Goal: Transaction & Acquisition: Download file/media

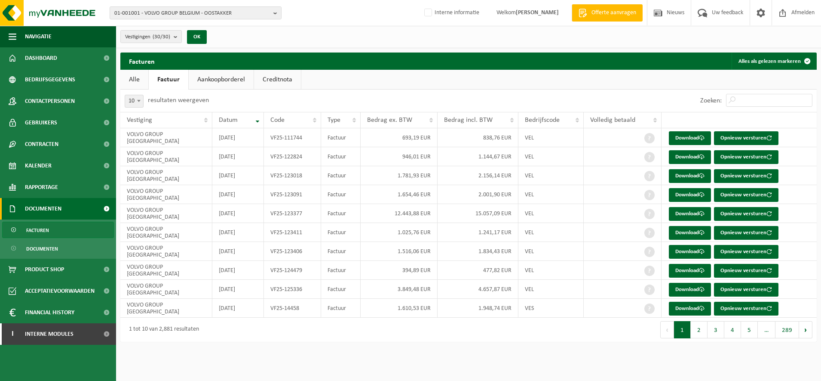
click at [40, 223] on span "Facturen" at bounding box center [37, 230] width 23 height 16
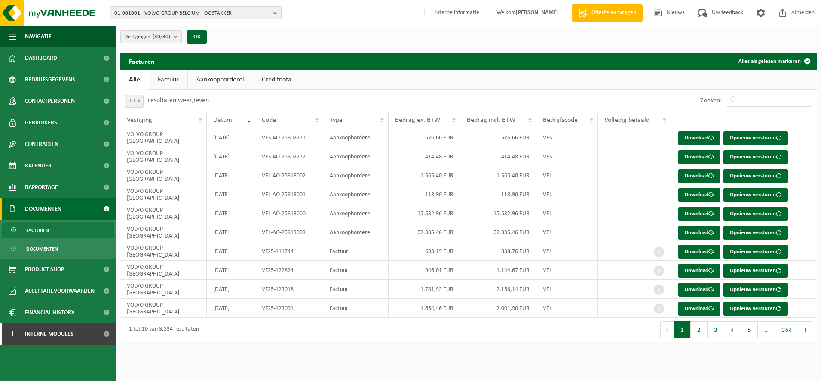
click at [195, 6] on button "01-001001 - VOLVO GROUP BELGIUM - OOSTAKKER" at bounding box center [196, 12] width 172 height 13
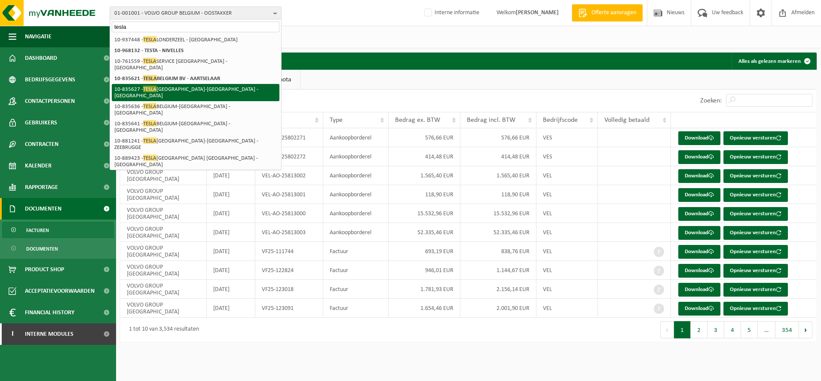
type input "tesla"
click at [192, 84] on li "10-835627 - TESLA BELGIUM-ANTWERPEN - AARTSELAAR" at bounding box center [196, 92] width 168 height 17
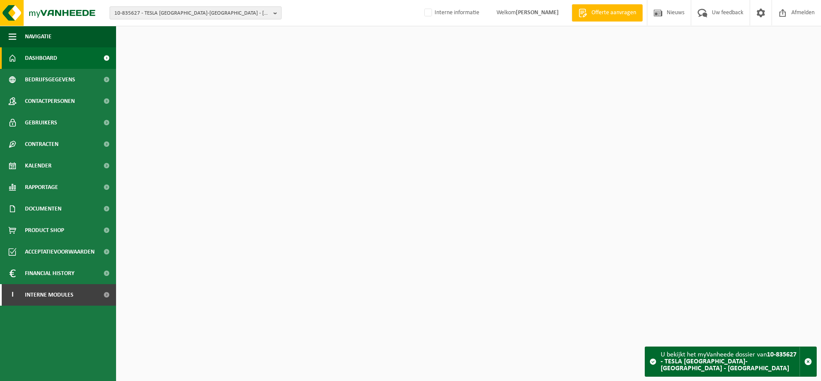
click at [130, 11] on span "10-835627 - TESLA BELGIUM-ANTWERPEN - AARTSELAAR" at bounding box center [192, 13] width 156 height 13
type input "t"
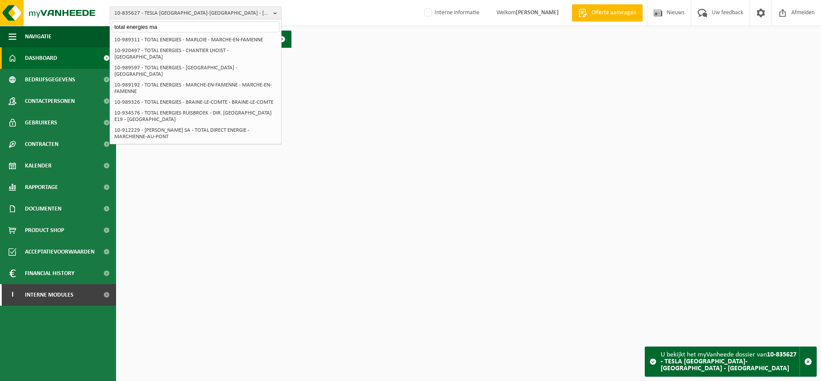
click at [186, 24] on input "total energies ma" at bounding box center [196, 26] width 168 height 11
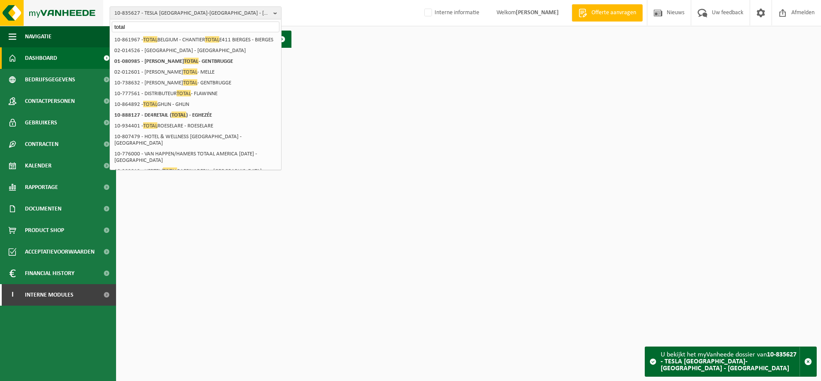
drag, startPoint x: 175, startPoint y: 26, endPoint x: 0, endPoint y: 7, distance: 176.1
click at [0, 8] on html "10-835627 - TESLA BELGIUM-ANTWERPEN - AARTSELAAR total 10-835621 - TESLA BELGIU…" at bounding box center [410, 190] width 821 height 381
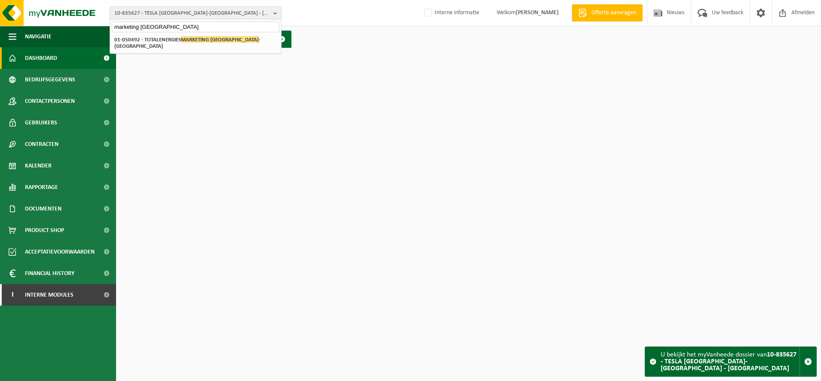
type input "marketing belgium"
click at [206, 46] on div "10-835621 - TESLA BELGIUM BV - AARTSELAAR 10-844578 - TESLA BELGIUM - BRUSSEL 2…" at bounding box center [195, 43] width 171 height 21
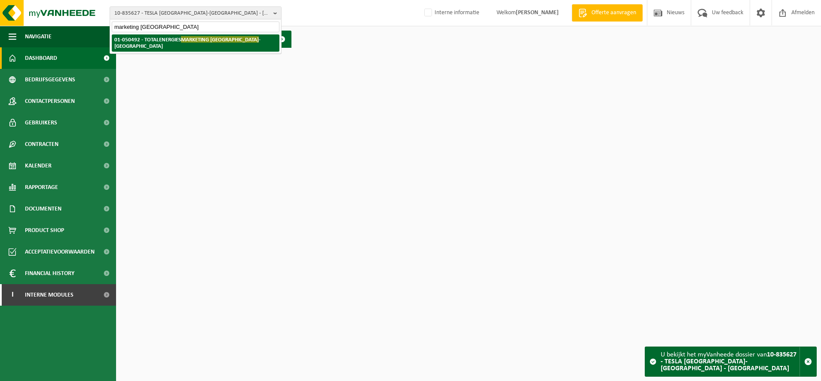
click at [207, 43] on li "01-050492 - TOTALENERGIES MARKETING BELGIUM - BRUSSEL" at bounding box center [196, 42] width 168 height 17
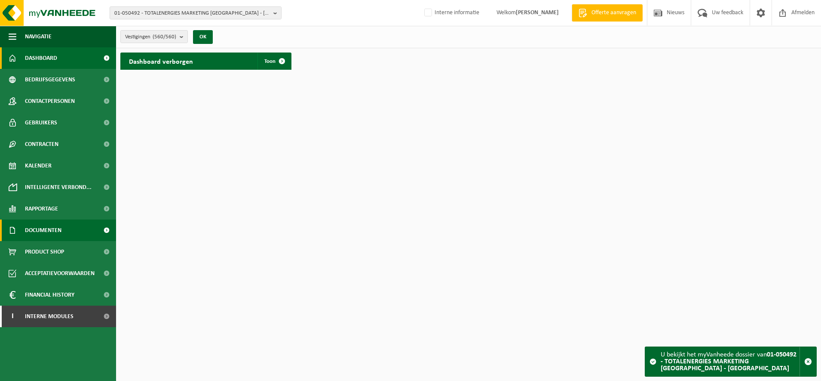
click at [66, 221] on link "Documenten" at bounding box center [58, 229] width 116 height 21
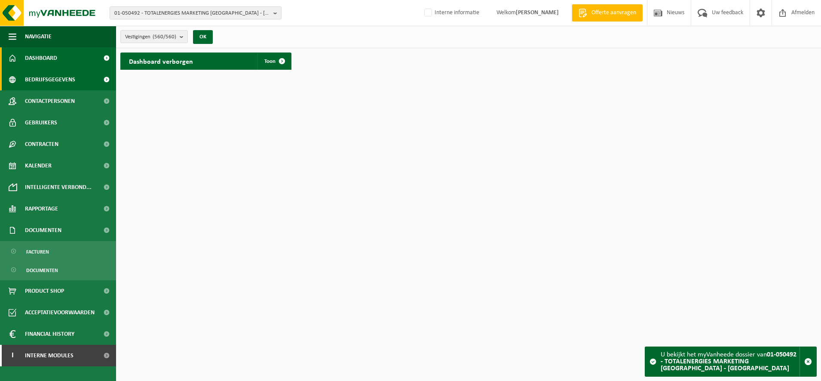
click at [64, 77] on span "Bedrijfsgegevens" at bounding box center [50, 79] width 50 height 21
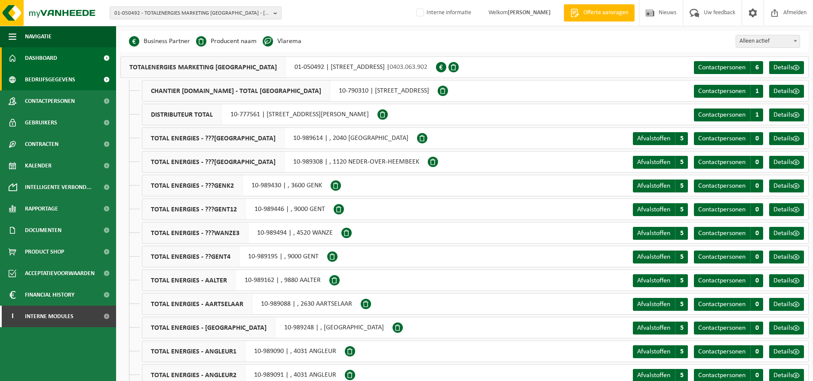
click at [67, 59] on link "Dashboard" at bounding box center [58, 57] width 116 height 21
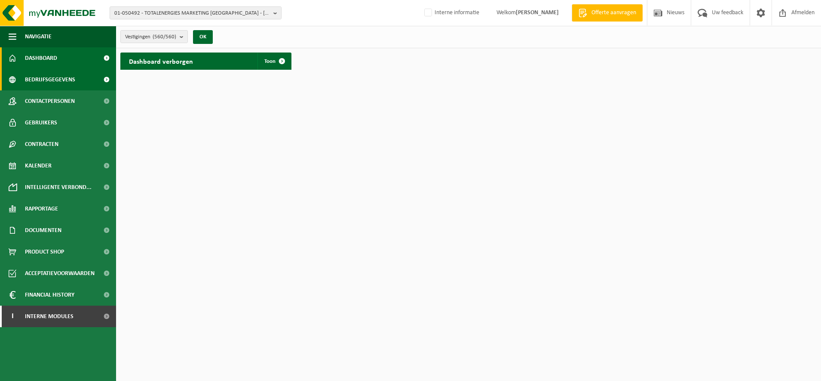
click at [69, 76] on span "Bedrijfsgegevens" at bounding box center [50, 79] width 50 height 21
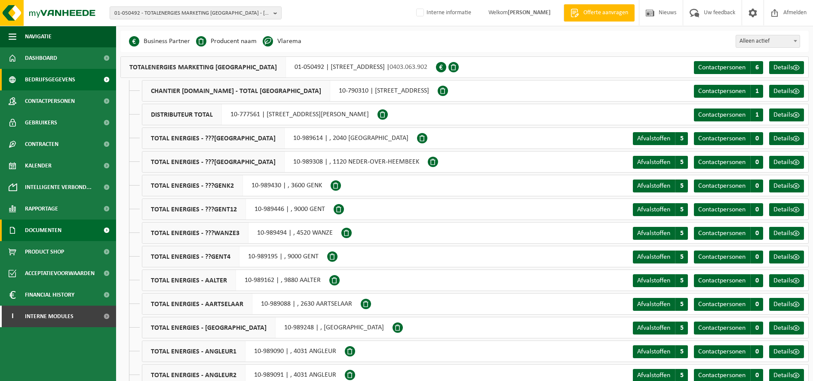
click at [61, 226] on span "Documenten" at bounding box center [43, 229] width 37 height 21
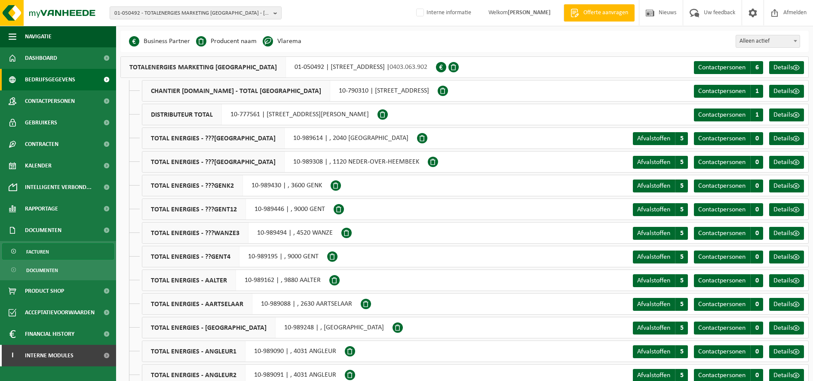
click at [57, 253] on link "Facturen" at bounding box center [58, 251] width 112 height 16
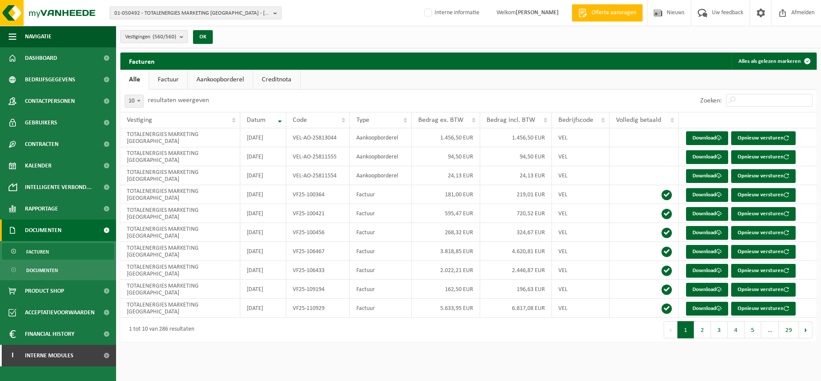
click at [216, 74] on link "Aankoopborderel" at bounding box center [220, 80] width 65 height 20
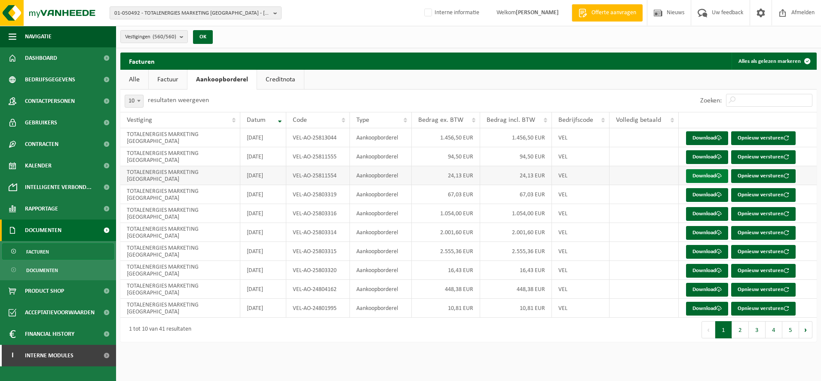
click at [719, 175] on span at bounding box center [719, 176] width 6 height 6
click at [721, 157] on span at bounding box center [719, 157] width 6 height 6
click at [716, 141] on link "Download" at bounding box center [707, 138] width 42 height 14
click at [75, 270] on link "Documenten" at bounding box center [58, 269] width 112 height 16
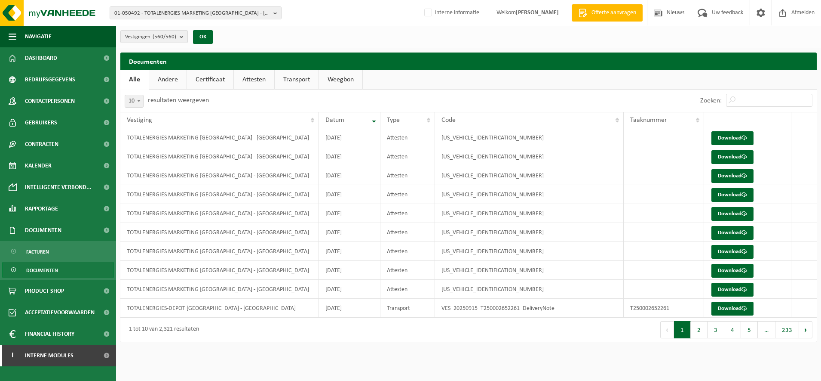
click at [348, 74] on link "Weegbon" at bounding box center [340, 80] width 43 height 20
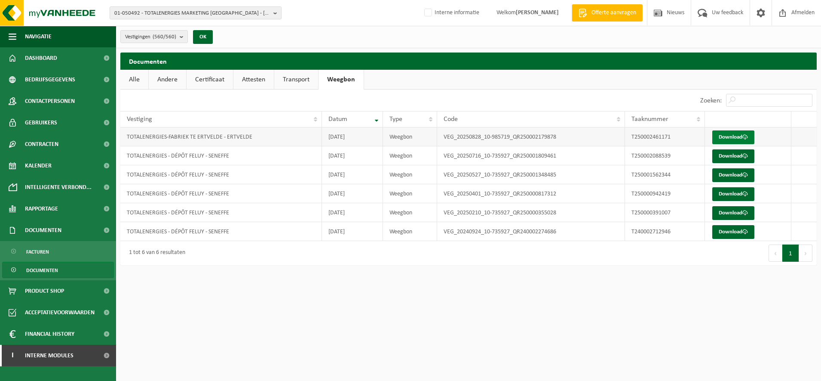
click at [742, 139] on link "Download" at bounding box center [733, 137] width 42 height 14
click at [58, 256] on link "Facturen" at bounding box center [58, 251] width 112 height 16
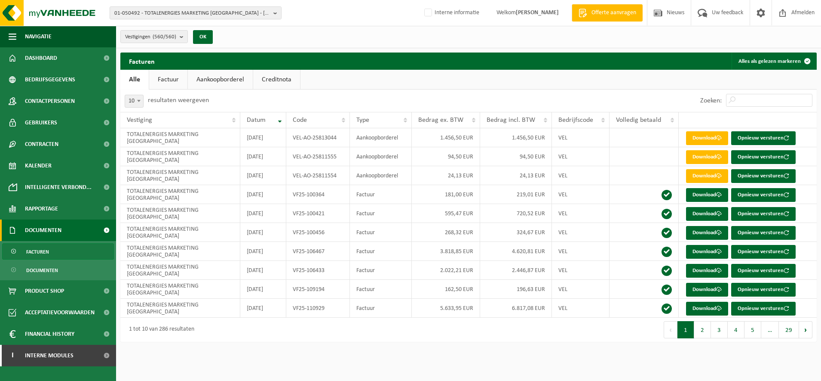
click at [240, 75] on link "Aankoopborderel" at bounding box center [220, 80] width 65 height 20
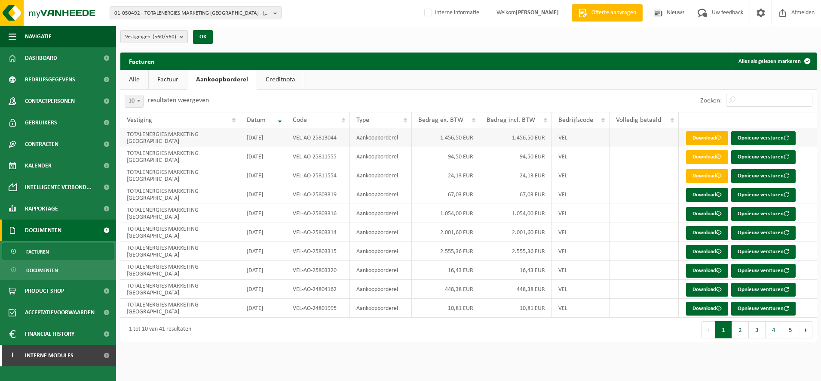
click at [709, 143] on link "Download" at bounding box center [707, 138] width 42 height 14
